Goal: Task Accomplishment & Management: Use online tool/utility

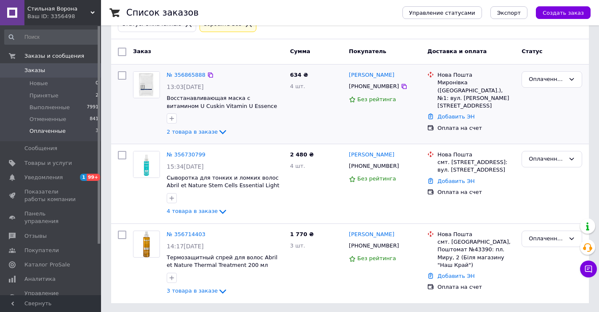
scroll to position [57, 0]
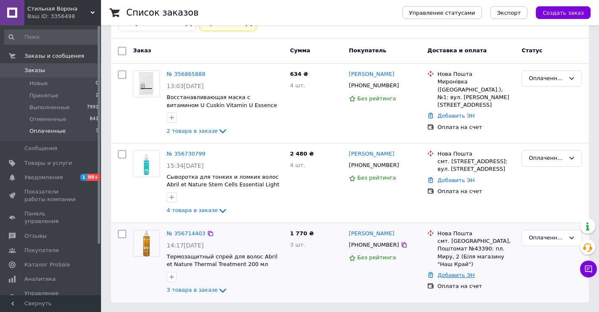
click at [453, 272] on link "Добавить ЭН" at bounding box center [455, 275] width 37 height 6
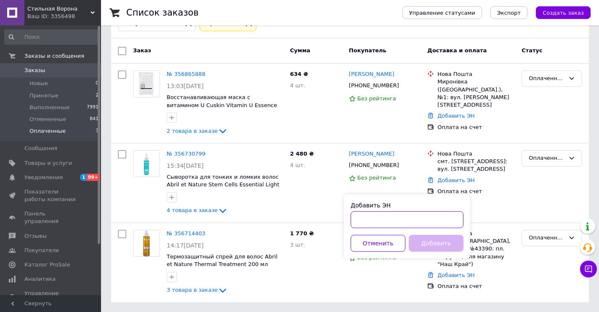
click at [366, 224] on input "Добавить ЭН" at bounding box center [407, 219] width 113 height 17
type input "20451224871742"
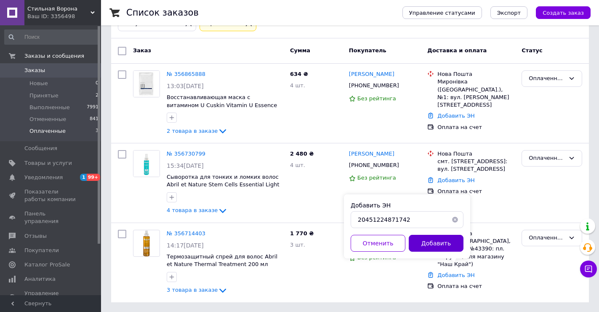
click at [434, 239] on button "Добавить" at bounding box center [436, 243] width 55 height 17
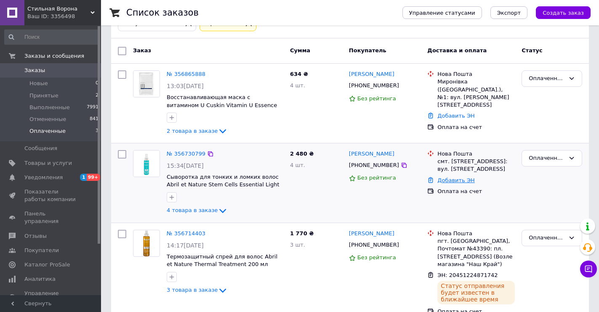
click at [448, 183] on link "Добавить ЭН" at bounding box center [455, 180] width 37 height 6
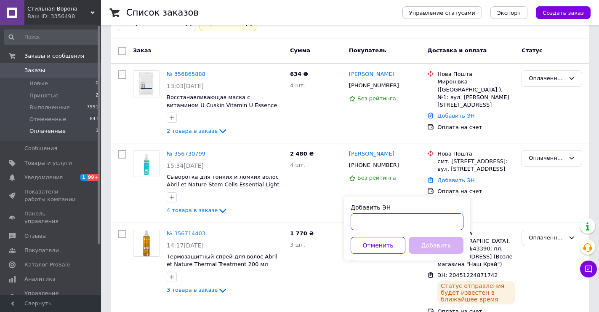
click at [379, 224] on input "Добавить ЭН" at bounding box center [407, 221] width 113 height 17
type input "20451225017058"
click at [432, 242] on button "Добавить" at bounding box center [436, 245] width 55 height 17
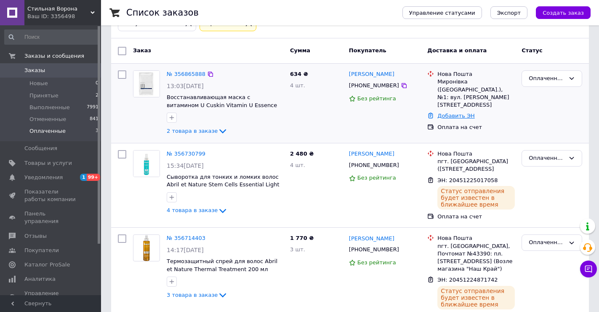
click at [462, 112] on link "Добавить ЭН" at bounding box center [455, 115] width 37 height 6
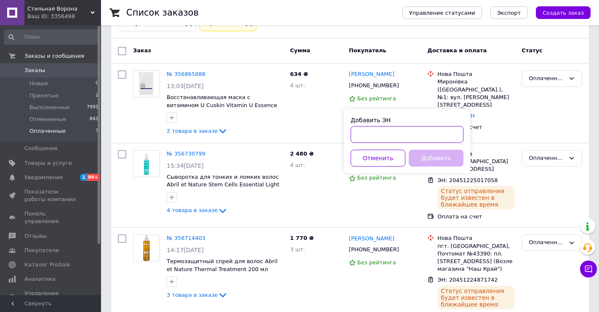
click at [407, 133] on input "Добавить ЭН" at bounding box center [407, 134] width 113 height 17
type input "20451225013405"
click at [448, 154] on button "Добавить" at bounding box center [436, 157] width 55 height 17
